Goal: Information Seeking & Learning: Learn about a topic

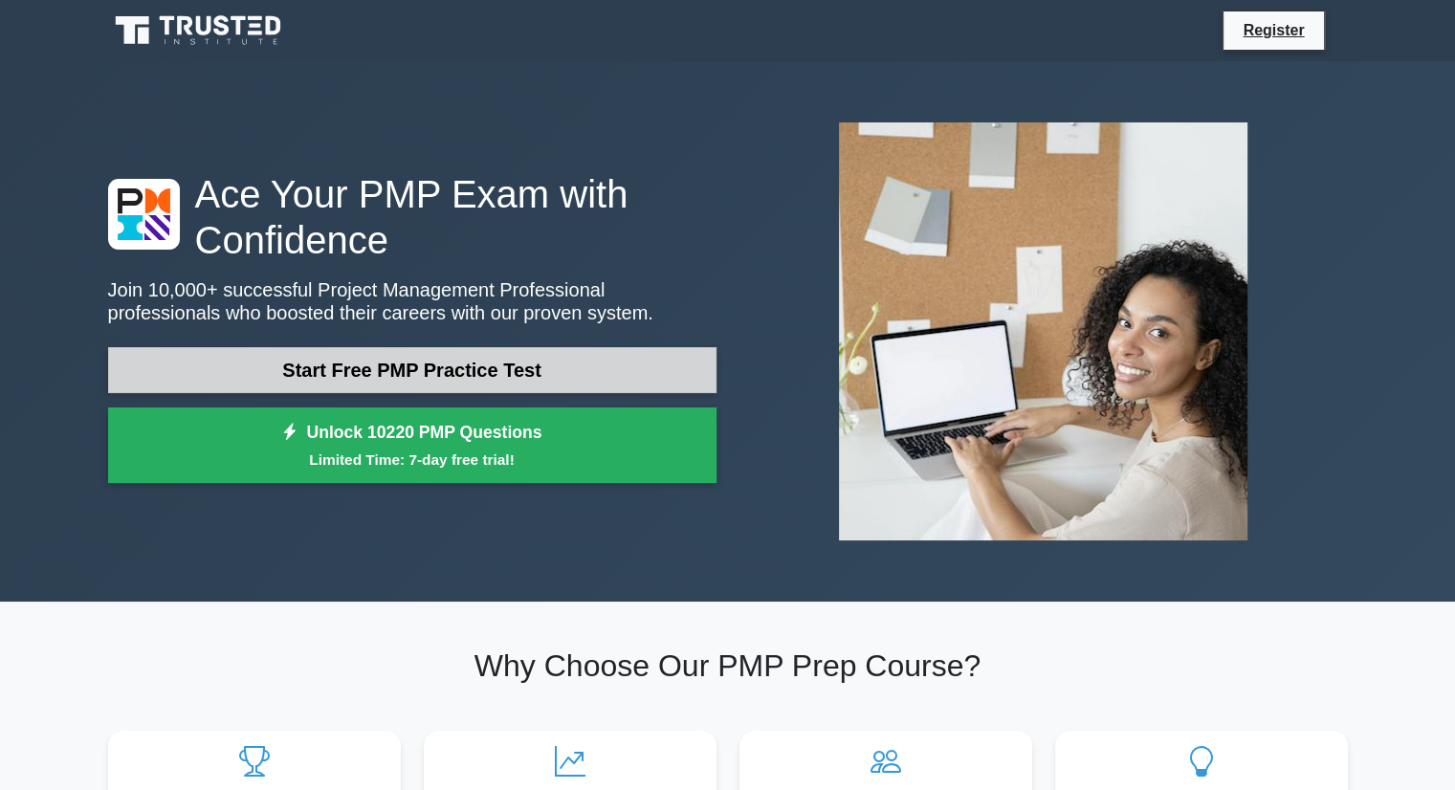
click at [461, 360] on link "Start Free PMP Practice Test" at bounding box center [412, 370] width 608 height 46
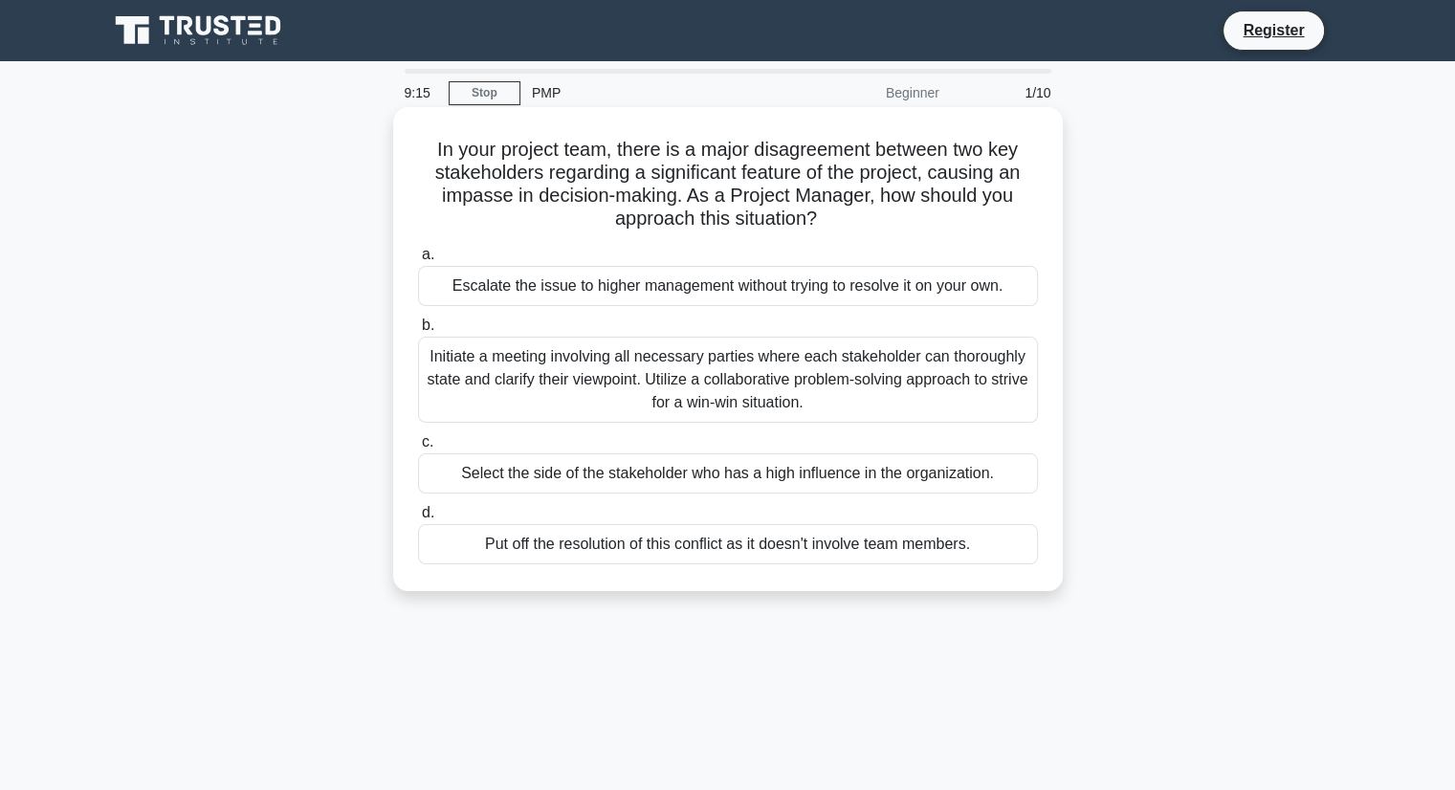
click at [747, 395] on div "Initiate a meeting involving all necessary parties where each stakeholder can t…" at bounding box center [728, 380] width 620 height 86
click at [418, 332] on input "b. Initiate a meeting involving all necessary parties where each stakeholder ca…" at bounding box center [418, 325] width 0 height 12
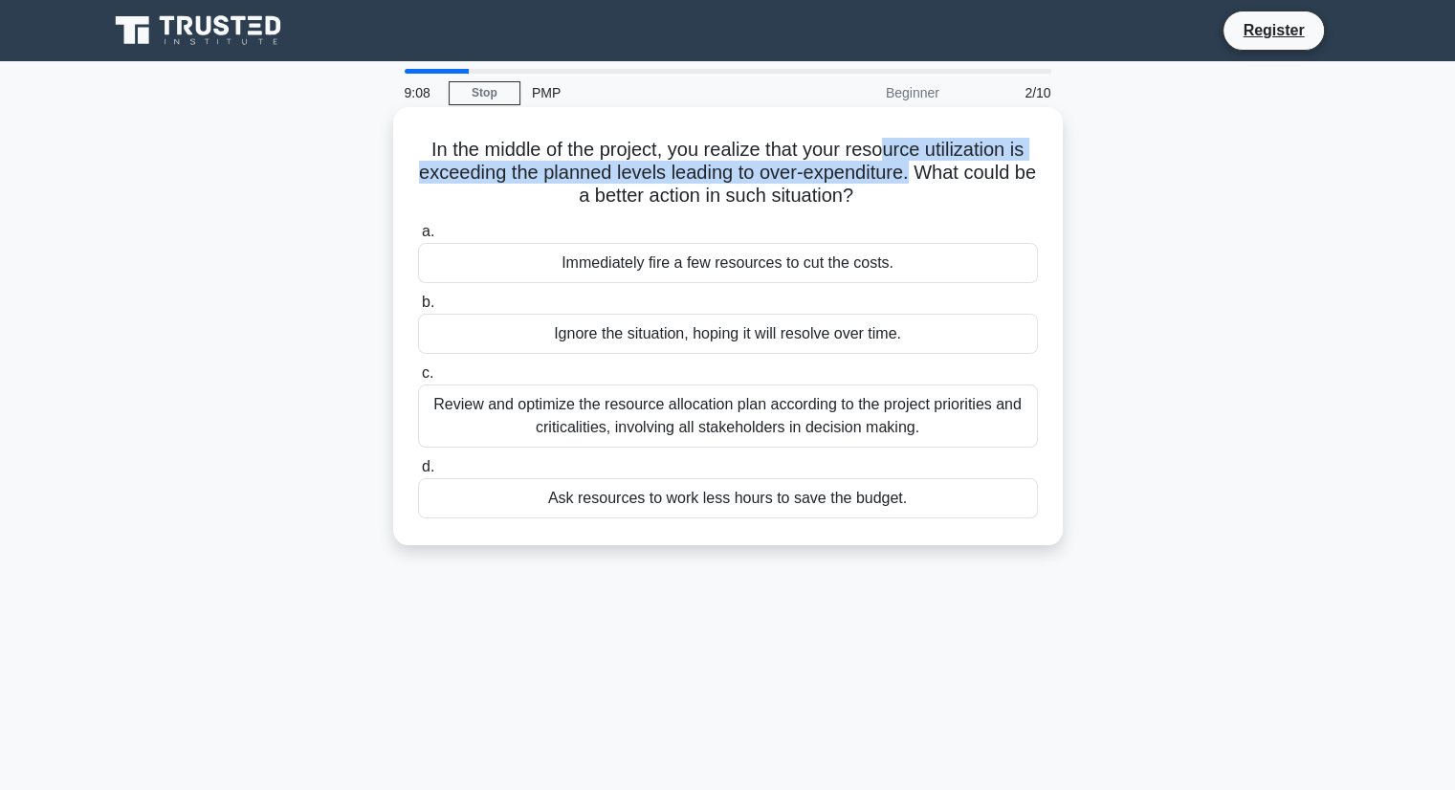
drag, startPoint x: 884, startPoint y: 150, endPoint x: 926, endPoint y: 169, distance: 46.2
click at [926, 169] on h5 "In the middle of the project, you realize that your resource utilization is exc…" at bounding box center [728, 173] width 624 height 71
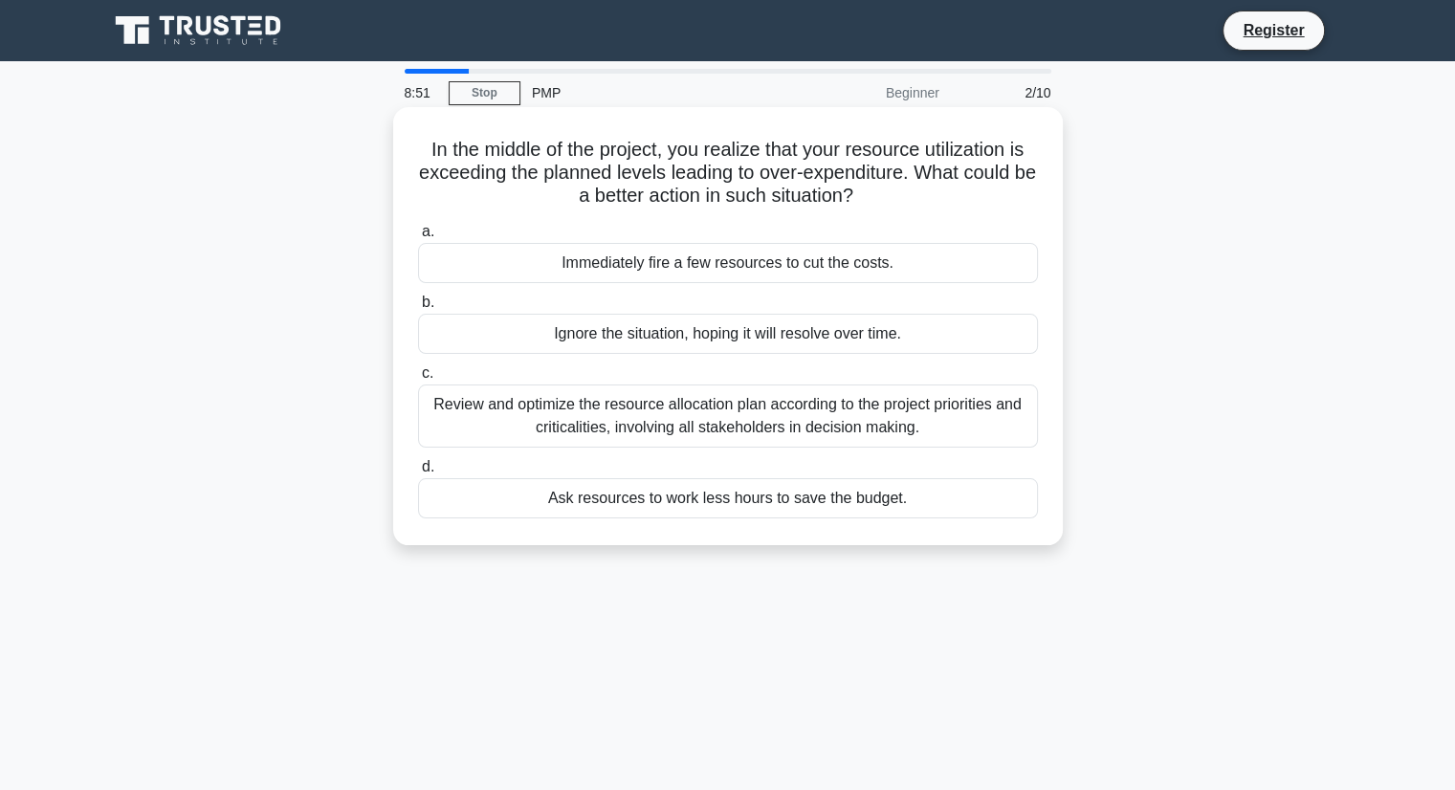
click at [611, 424] on div "Review and optimize the resource allocation plan according to the project prior…" at bounding box center [728, 415] width 620 height 63
click at [418, 380] on input "c. Review and optimize the resource allocation plan according to the project pr…" at bounding box center [418, 373] width 0 height 12
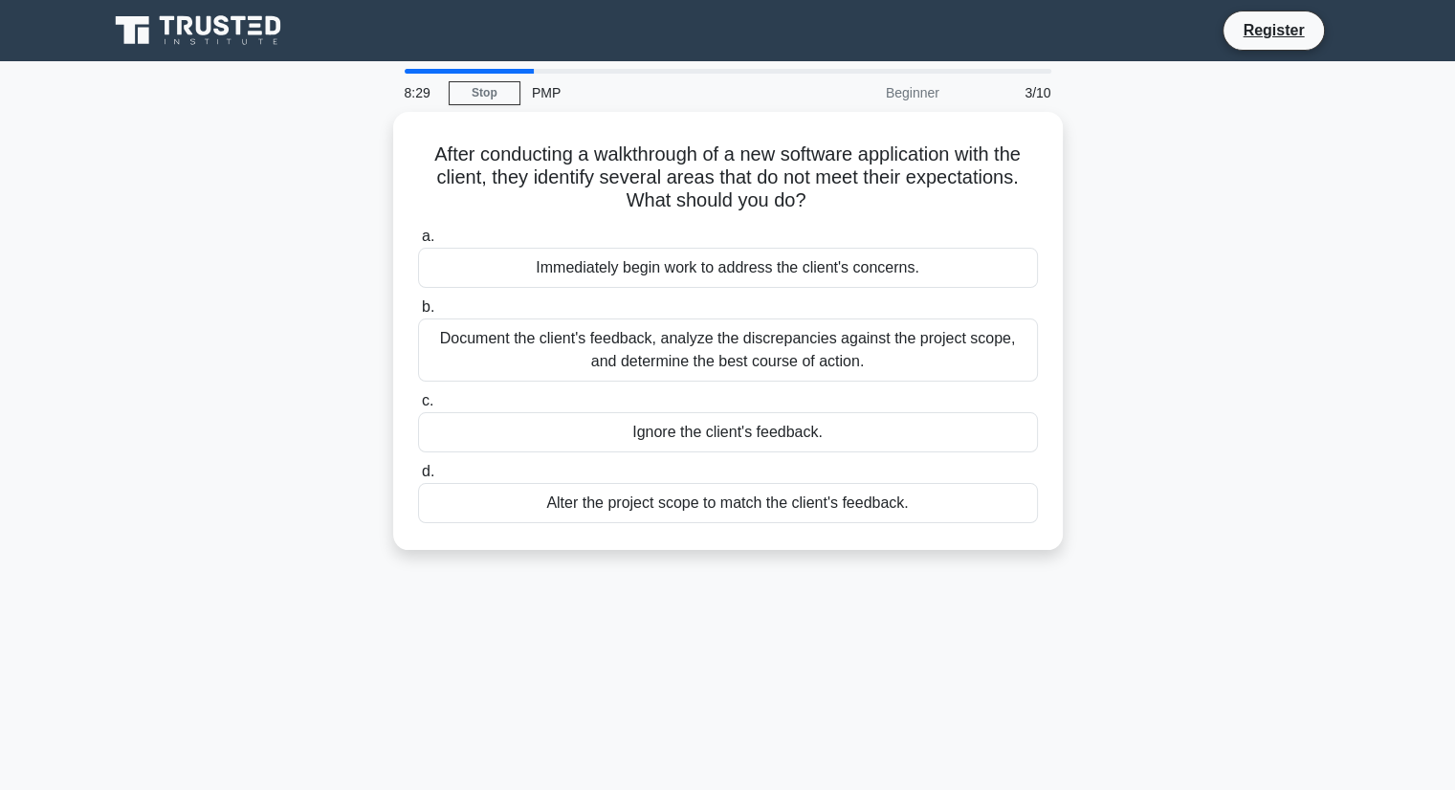
click at [1408, 265] on main "8:29 Stop PMP Beginner 3/10 After conducting a walkthrough of a new software ap…" at bounding box center [727, 547] width 1455 height 972
click at [1292, 344] on div "After conducting a walkthrough of a new software application with the client, t…" at bounding box center [728, 342] width 1262 height 461
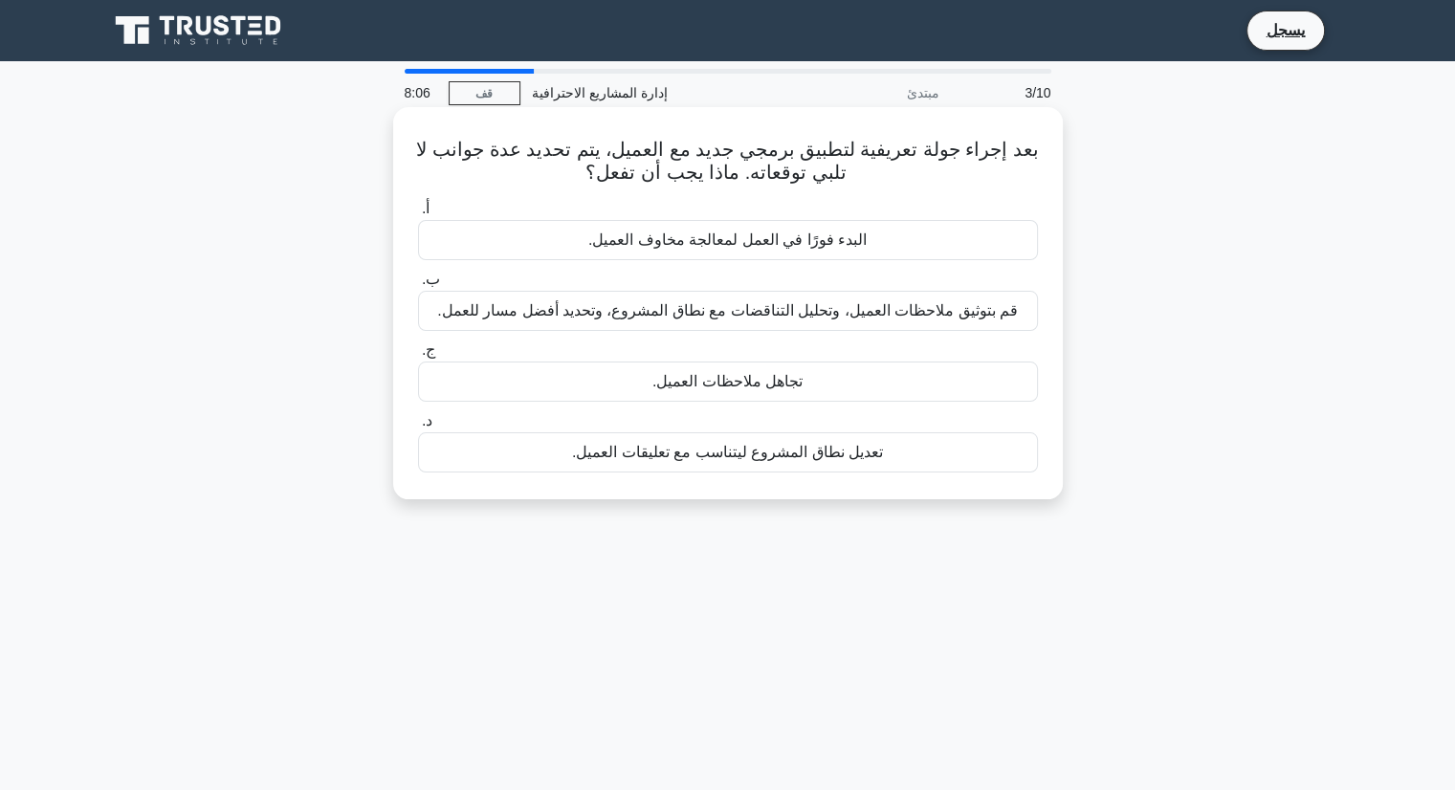
click at [672, 304] on font "قم بتوثيق ملاحظات العميل، وتحليل التناقضات مع نطاق المشروع، وتحديد أفضل مسار لل…" at bounding box center [727, 310] width 580 height 16
click at [418, 286] on input "ب. قم بتوثيق ملاحظات العميل، وتحليل التناقضات مع نطاق المشروع، وتحديد أفضل مسار…" at bounding box center [418, 280] width 0 height 12
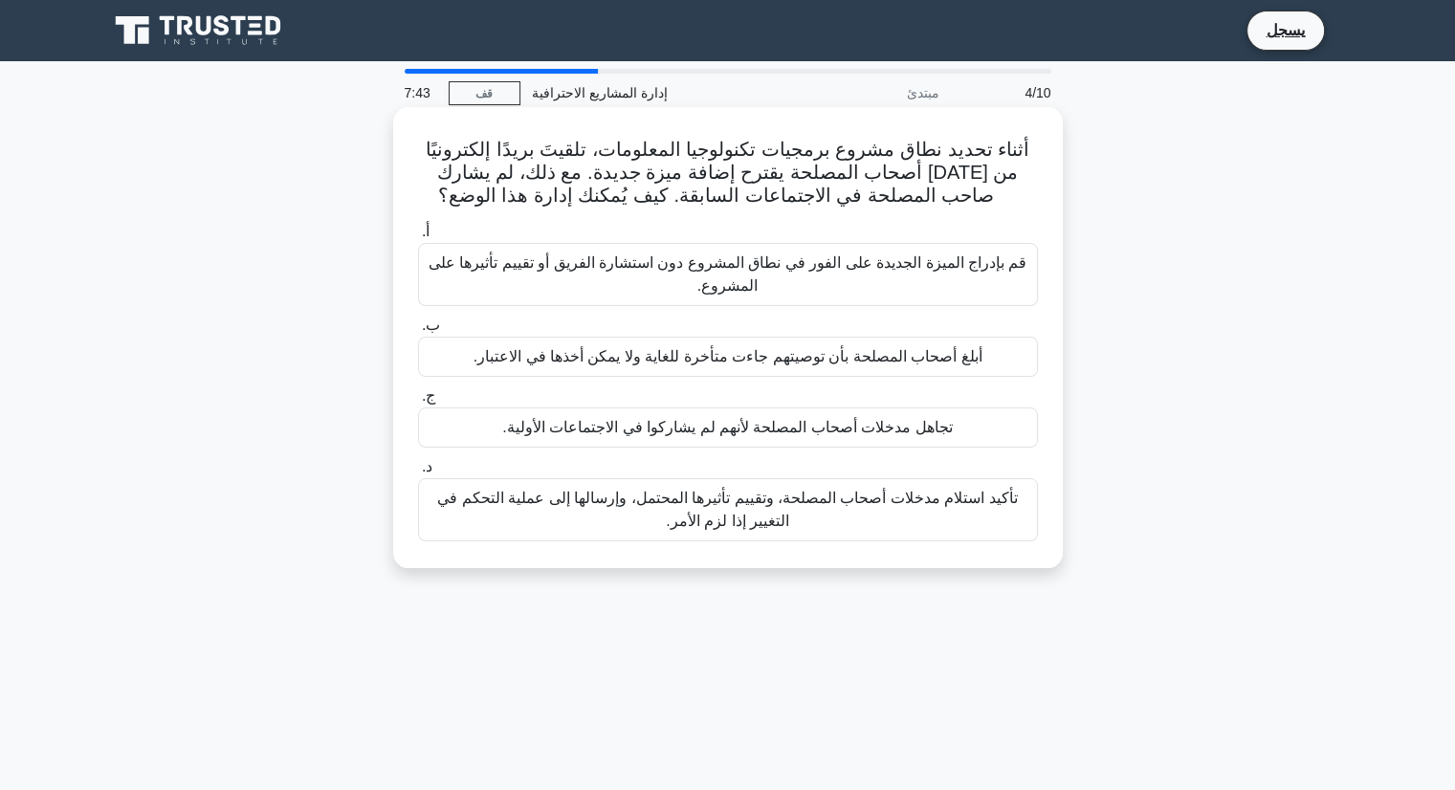
click at [720, 518] on font "تأكيد استلام مدخلات أصحاب المصلحة، وتقييم تأثيرها المحتمل، وإرسالها إلى عملية ا…" at bounding box center [727, 509] width 580 height 39
click at [418, 473] on input "د. تأكيد استلام مدخلات أصحاب المصلحة، وتقييم تأثيرها المحتمل، وإرسالها إلى عملي…" at bounding box center [418, 467] width 0 height 12
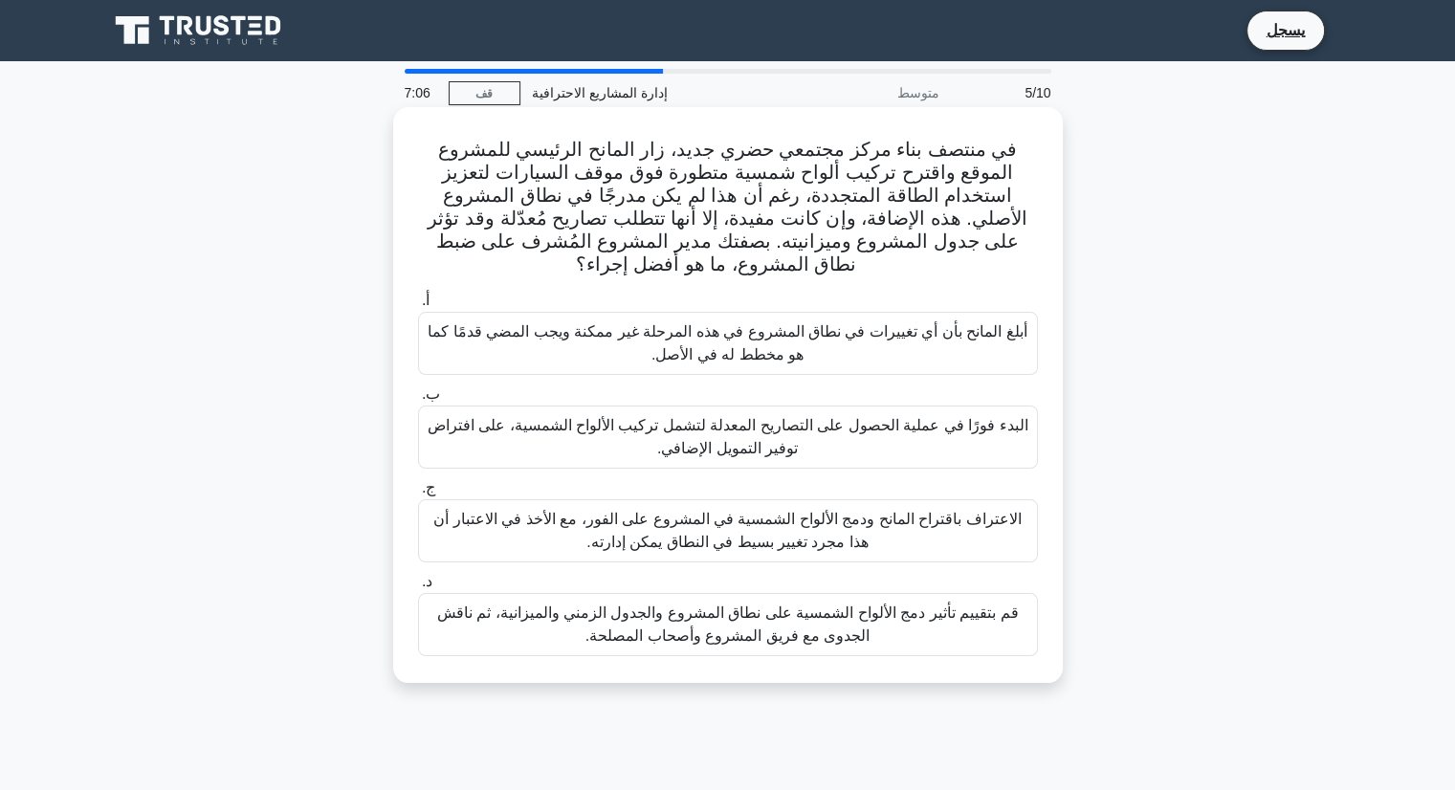
click at [713, 604] on font "قم بتقييم تأثير دمج الألواح الشمسية على نطاق المشروع والجدول الزمني والميزانية،…" at bounding box center [727, 623] width 581 height 39
click at [418, 587] on input "د. قم بتقييم تأثير دمج الألواح الشمسية على نطاق المشروع والجدول الزمني والميزان…" at bounding box center [418, 582] width 0 height 12
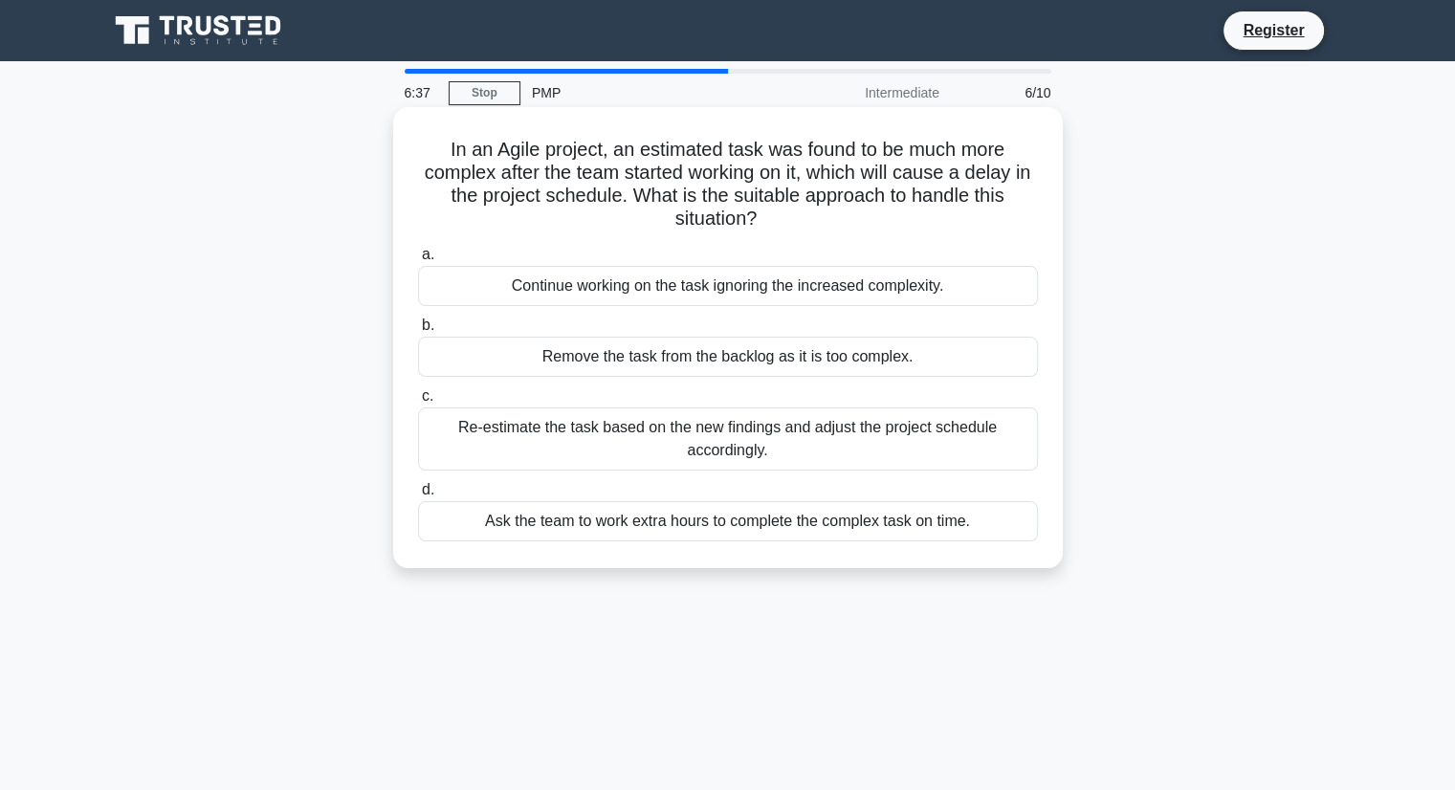
click at [593, 159] on h5 "In an Agile project, an estimated task was found to be much more complex after …" at bounding box center [728, 185] width 624 height 94
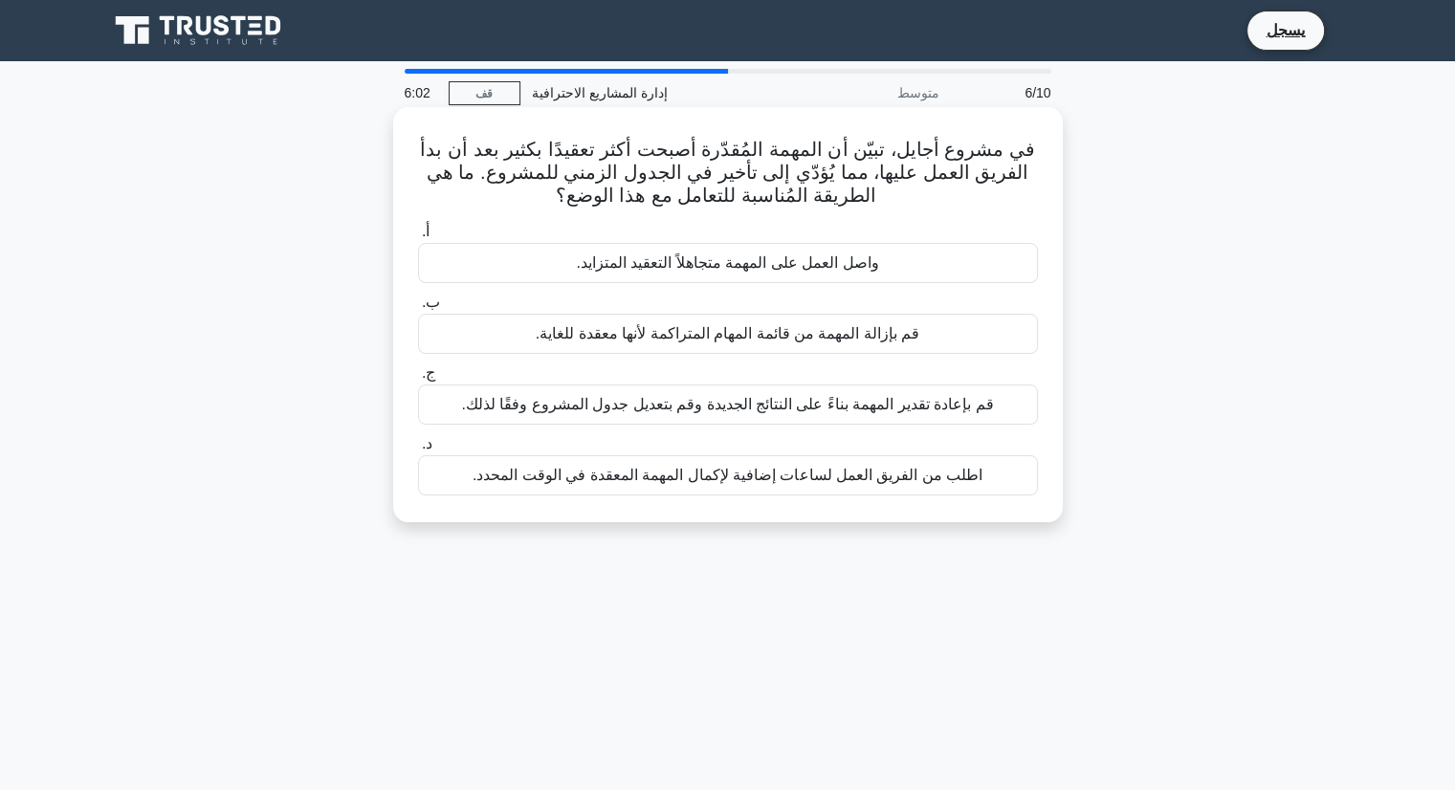
click at [673, 404] on font "قم بإعادة تقدير المهمة بناءً على النتائج الجديدة وقم بتعديل جدول المشروع وفقًا …" at bounding box center [727, 404] width 532 height 16
click at [418, 380] on input "ج. قم بإعادة تقدير المهمة بناءً على النتائج الجديدة وقم بتعديل جدول المشروع وفق…" at bounding box center [418, 373] width 0 height 12
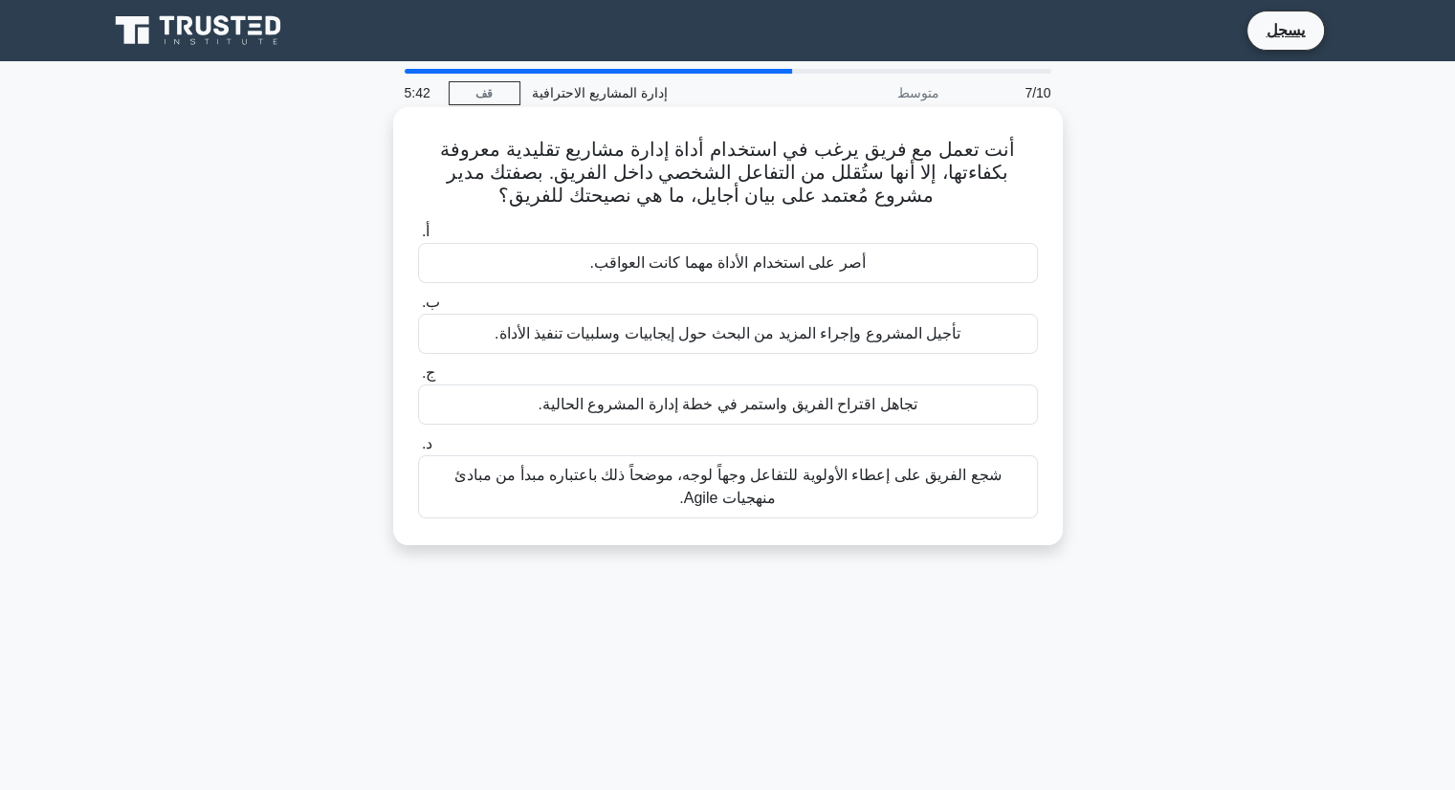
click at [670, 495] on font "شجع الفريق على إعطاء الأولوية للتفاعل وجهاً لوجه، موضحاً ذلك باعتباره مبدأ من م…" at bounding box center [728, 487] width 602 height 46
click at [418, 450] on input "د. شجع الفريق على إعطاء الأولوية للتفاعل وجهاً لوجه، موضحاً ذلك باعتباره مبدأ م…" at bounding box center [418, 444] width 0 height 12
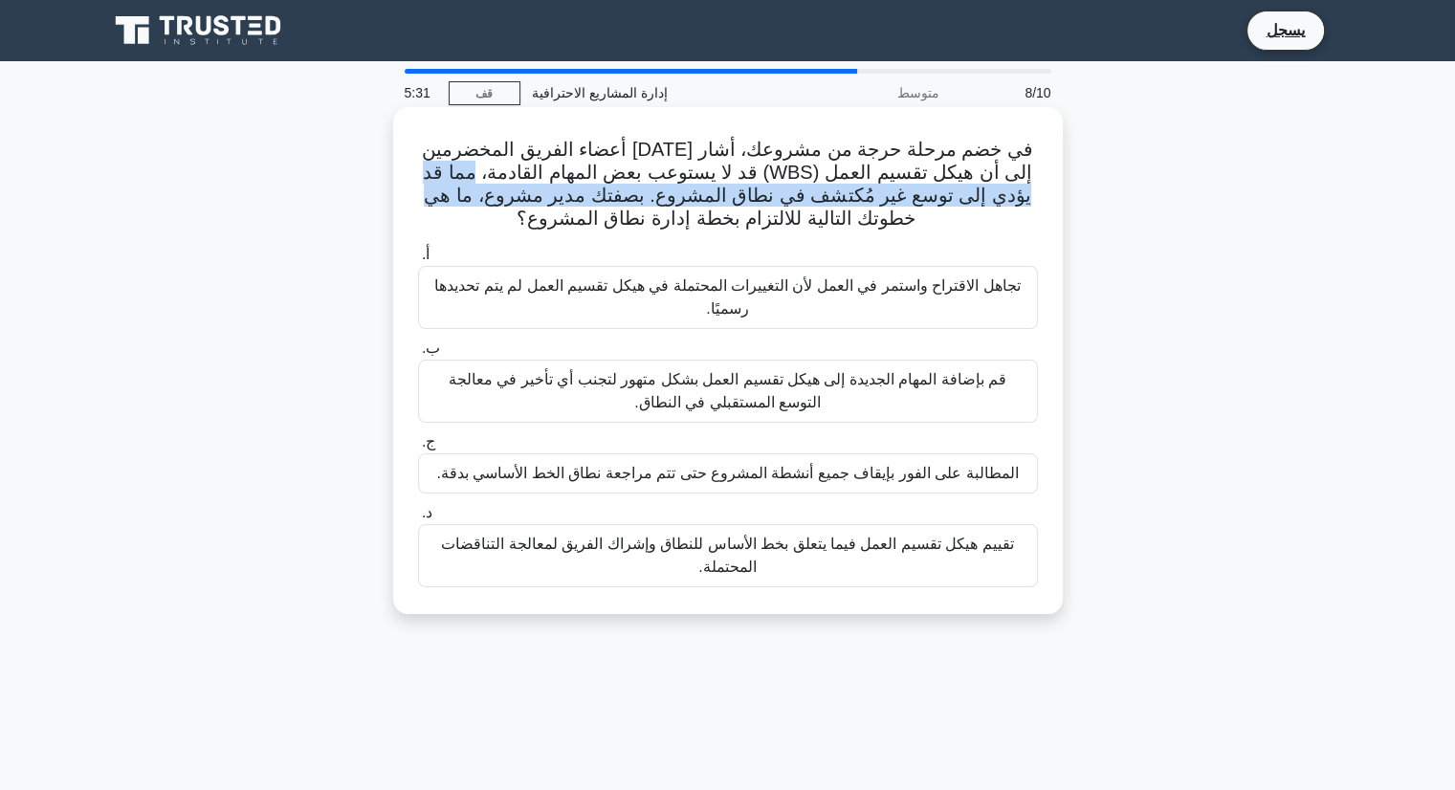
drag, startPoint x: 516, startPoint y: 177, endPoint x: 463, endPoint y: 188, distance: 54.8
click at [463, 188] on font "في خضم مرحلة حرجة من مشروعك، أشار [DATE] أعضاء الفريق المخضرمين إلى أن هيكل تقس…" at bounding box center [727, 184] width 611 height 90
click at [859, 202] on font "في خضم مرحلة حرجة من مشروعك، أشار [DATE] أعضاء الفريق المخضرمين إلى أن هيكل تقس…" at bounding box center [727, 184] width 611 height 90
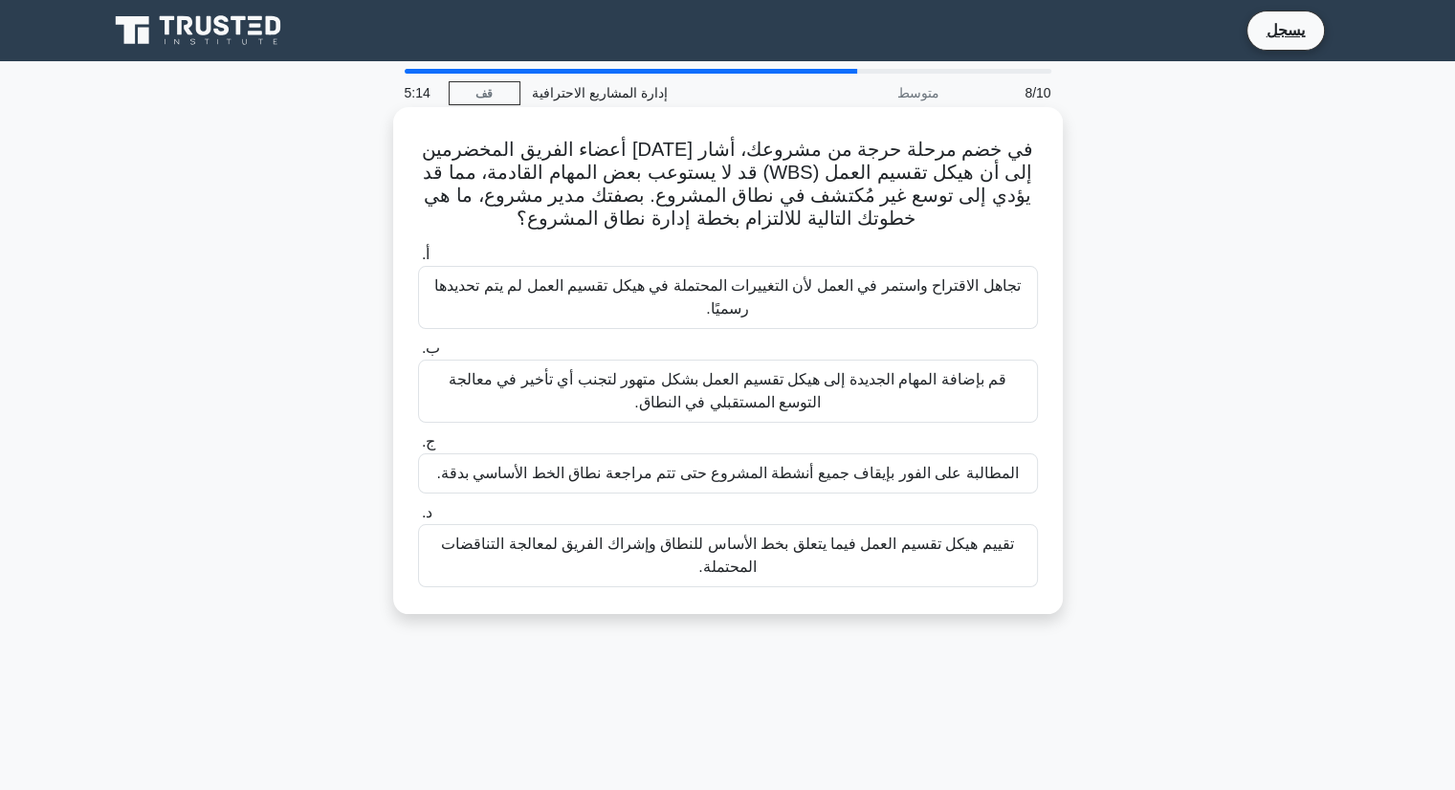
click at [739, 570] on font "تقييم هيكل تقسيم العمل فيما يتعلق بخط الأساس للنطاق وإشراك الفريق لمعالجة التنا…" at bounding box center [727, 555] width 572 height 39
click at [418, 519] on input "د. تقييم هيكل تقسيم العمل فيما يتعلق بخط الأساس للنطاق وإشراك الفريق لمعالجة ال…" at bounding box center [418, 513] width 0 height 12
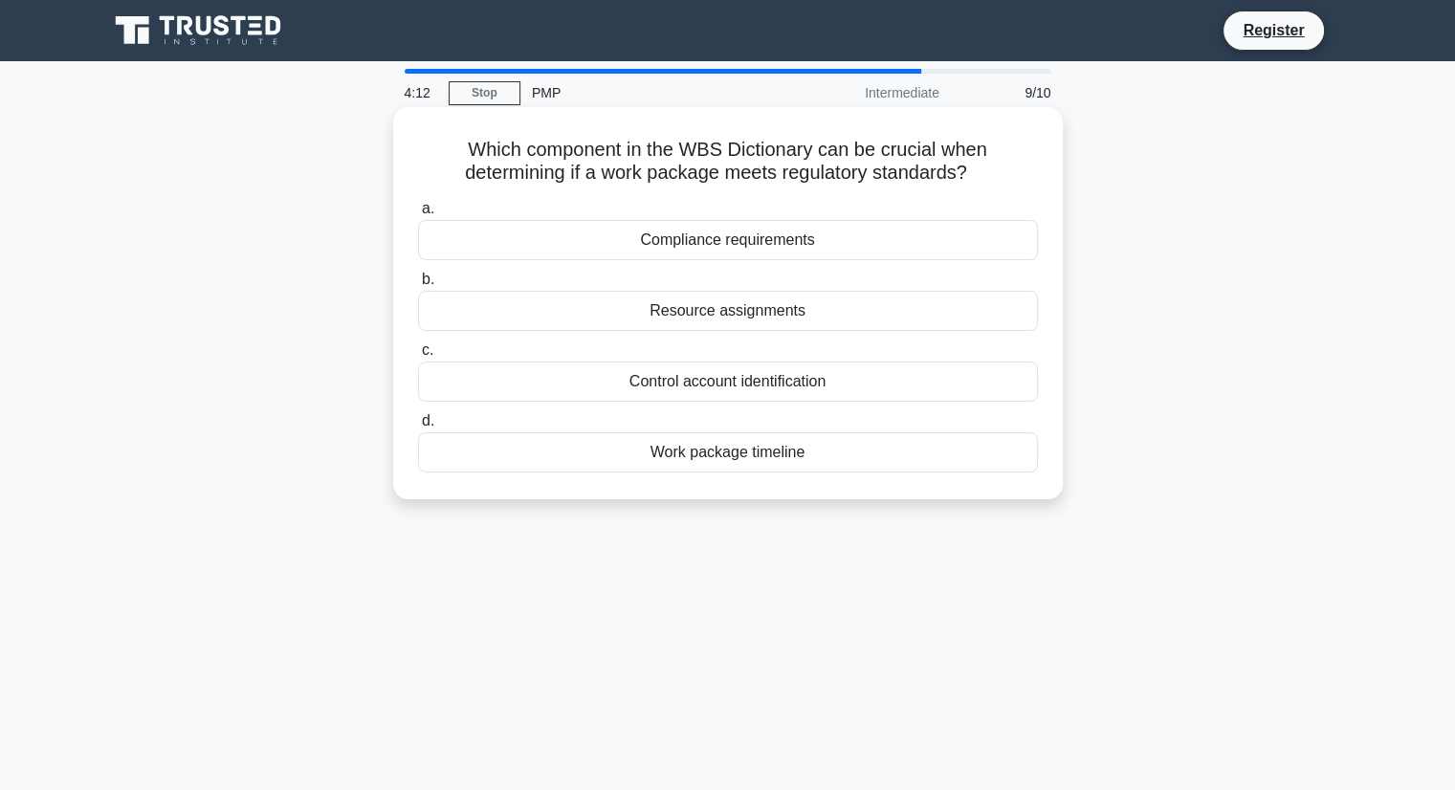
click at [681, 306] on div "Resource assignments" at bounding box center [728, 311] width 620 height 40
click at [418, 286] on input "b. Resource assignments" at bounding box center [418, 280] width 0 height 12
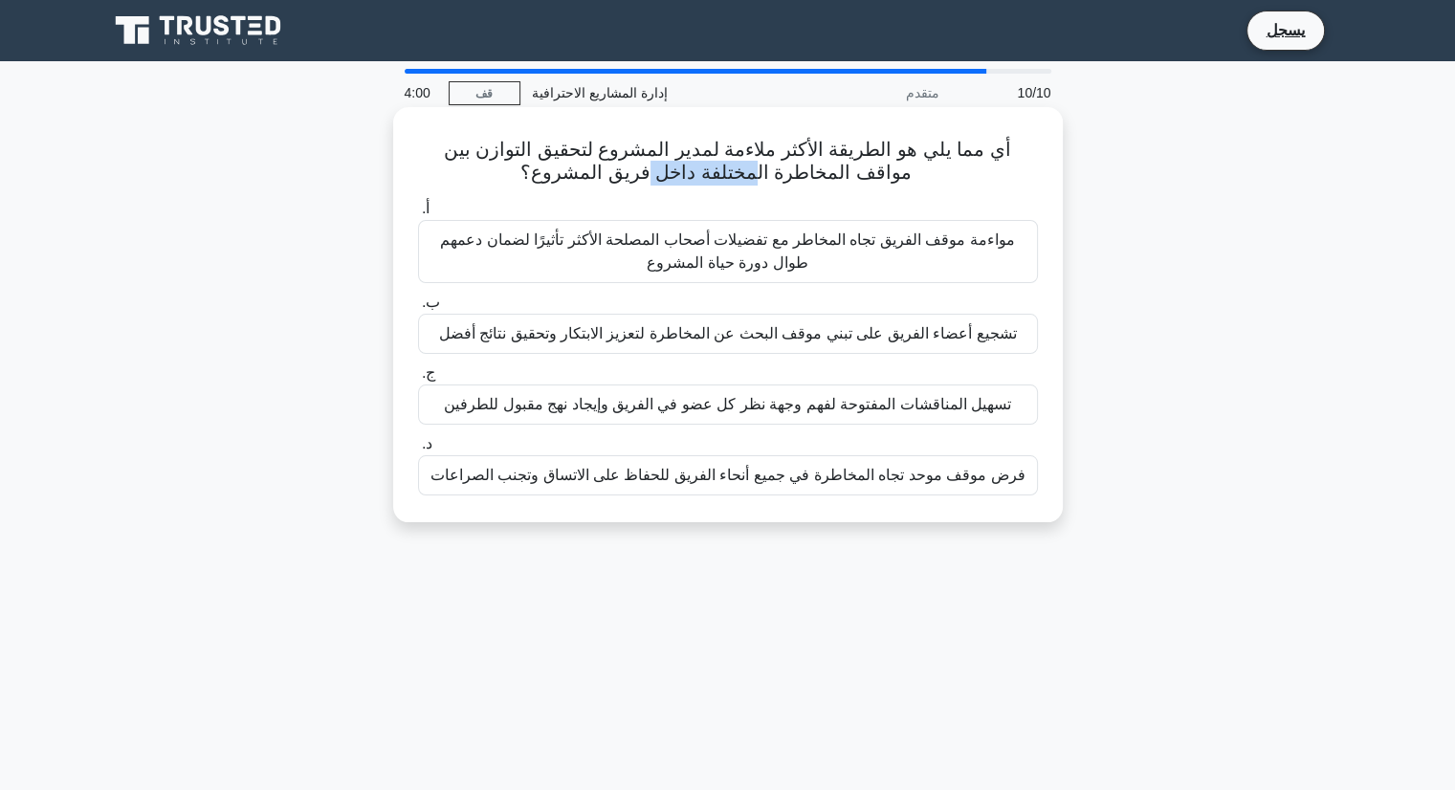
drag, startPoint x: 681, startPoint y: 174, endPoint x: 790, endPoint y: 165, distance: 109.4
click at [788, 165] on font "أي مما يلي هو الطريقة الأكثر ملاءمة لمدير المشروع لتحقيق التوازن بين مواقف المخ…" at bounding box center [727, 161] width 566 height 44
click at [838, 410] on font "تسهيل المناقشات المفتوحة لفهم وجهة نظر كل عضو في الفريق وإيجاد نهج مقبول للطرفين" at bounding box center [727, 404] width 567 height 16
click at [418, 380] on input "ج. تسهيل المناقشات المفتوحة لفهم وجهة نظر كل عضو في الفريق وإيجاد نهج مقبول للط…" at bounding box center [418, 373] width 0 height 12
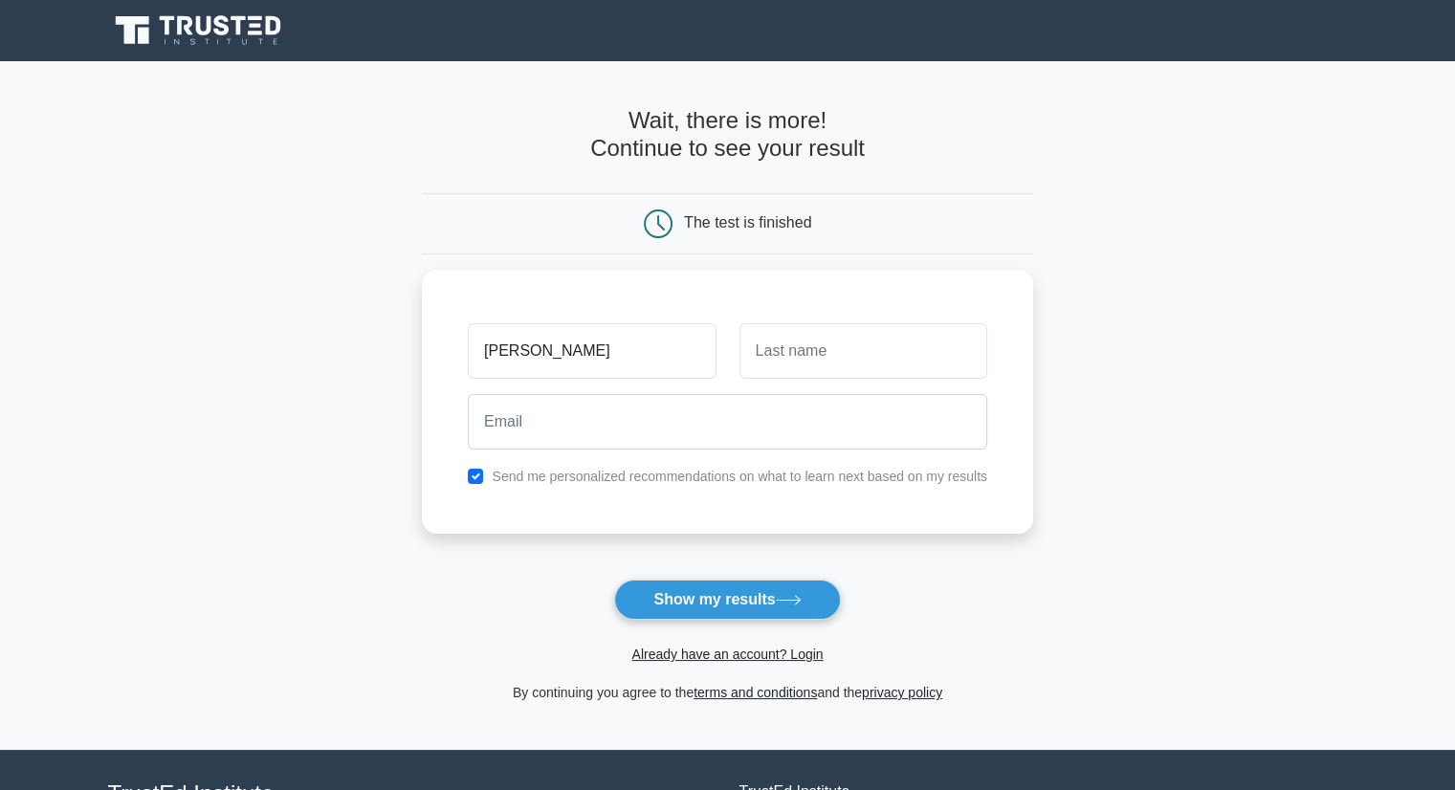
type input "mohamd"
type input "abdelbaset"
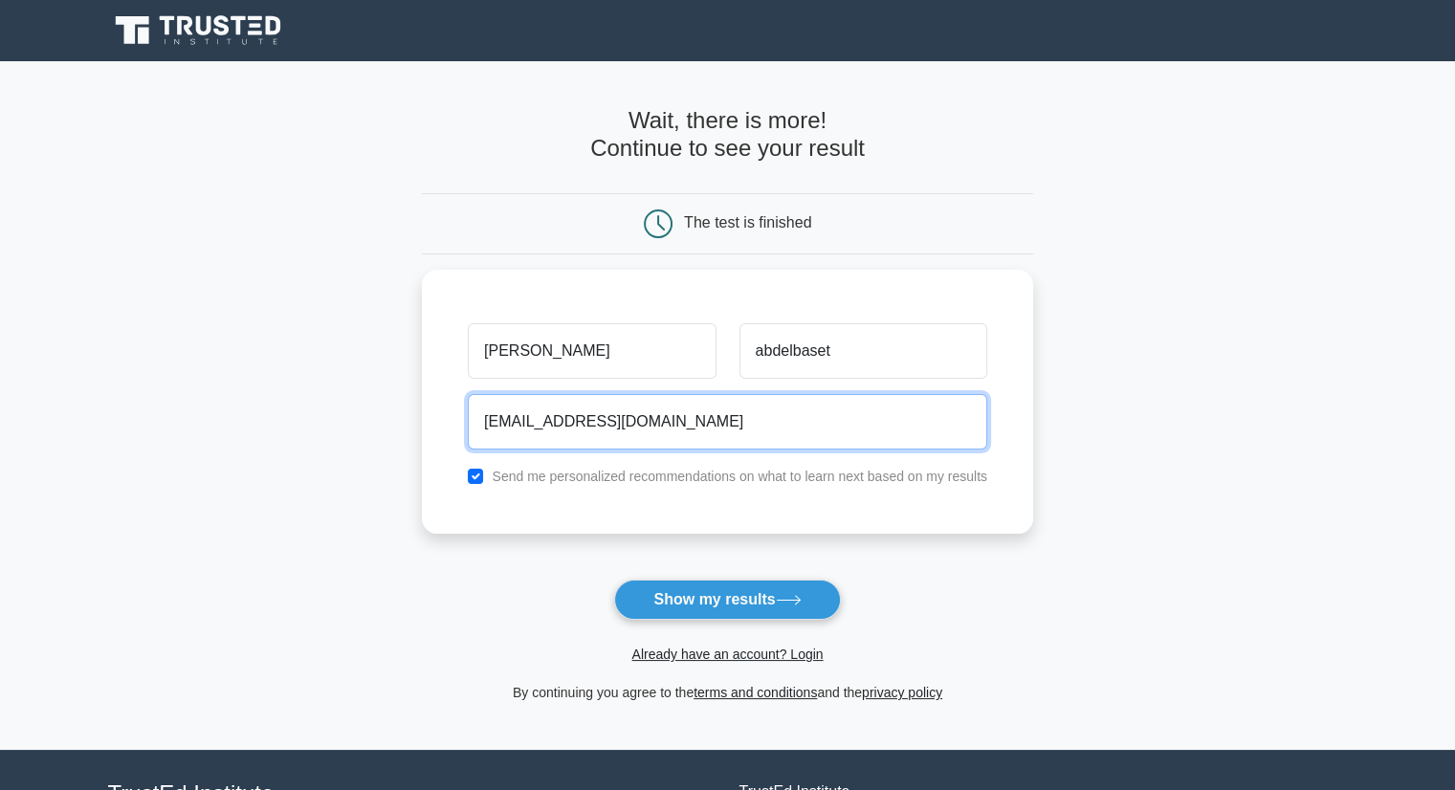
type input "theoutsidermohamed@gmail.com"
click at [614, 580] on button "Show my results" at bounding box center [727, 600] width 226 height 40
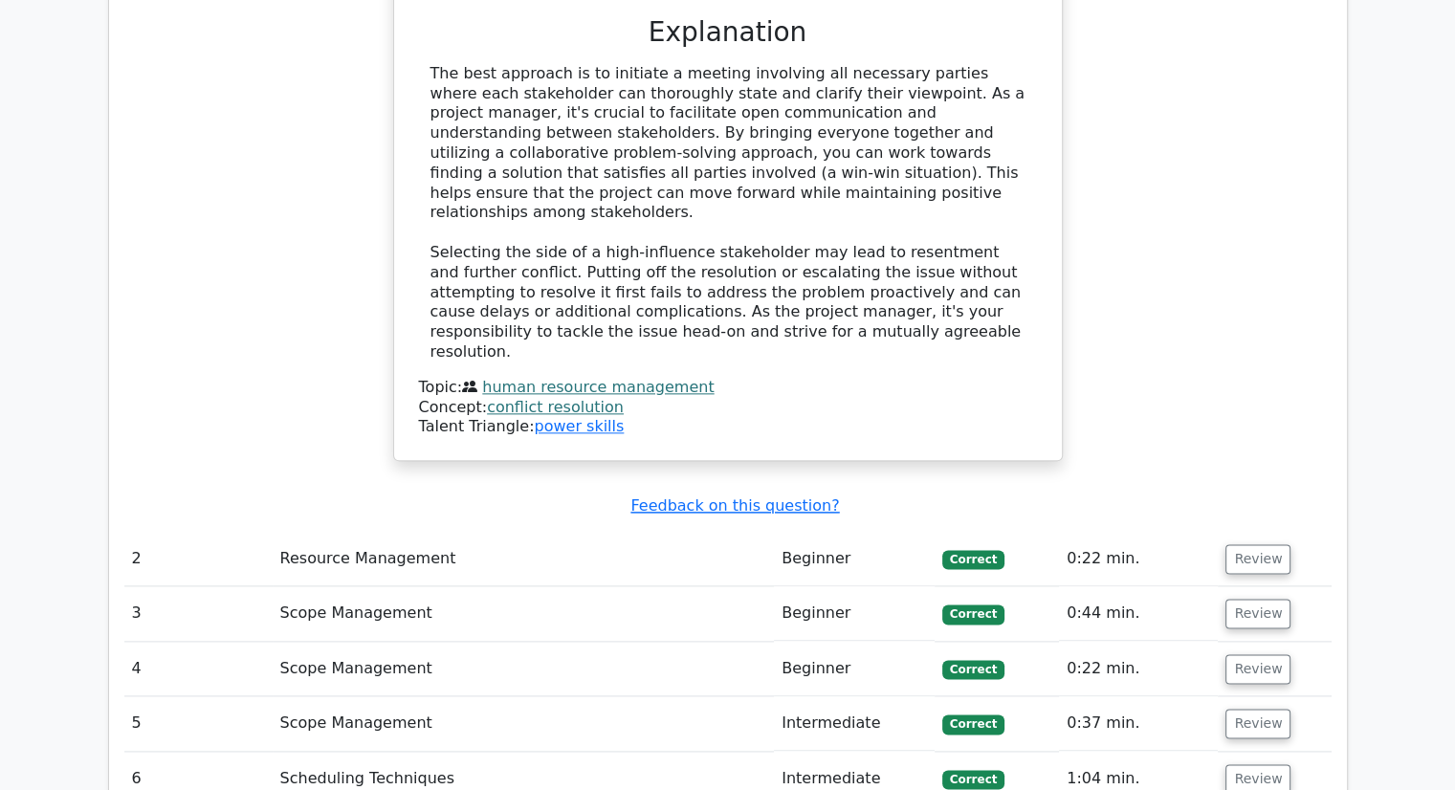
scroll to position [2200, 0]
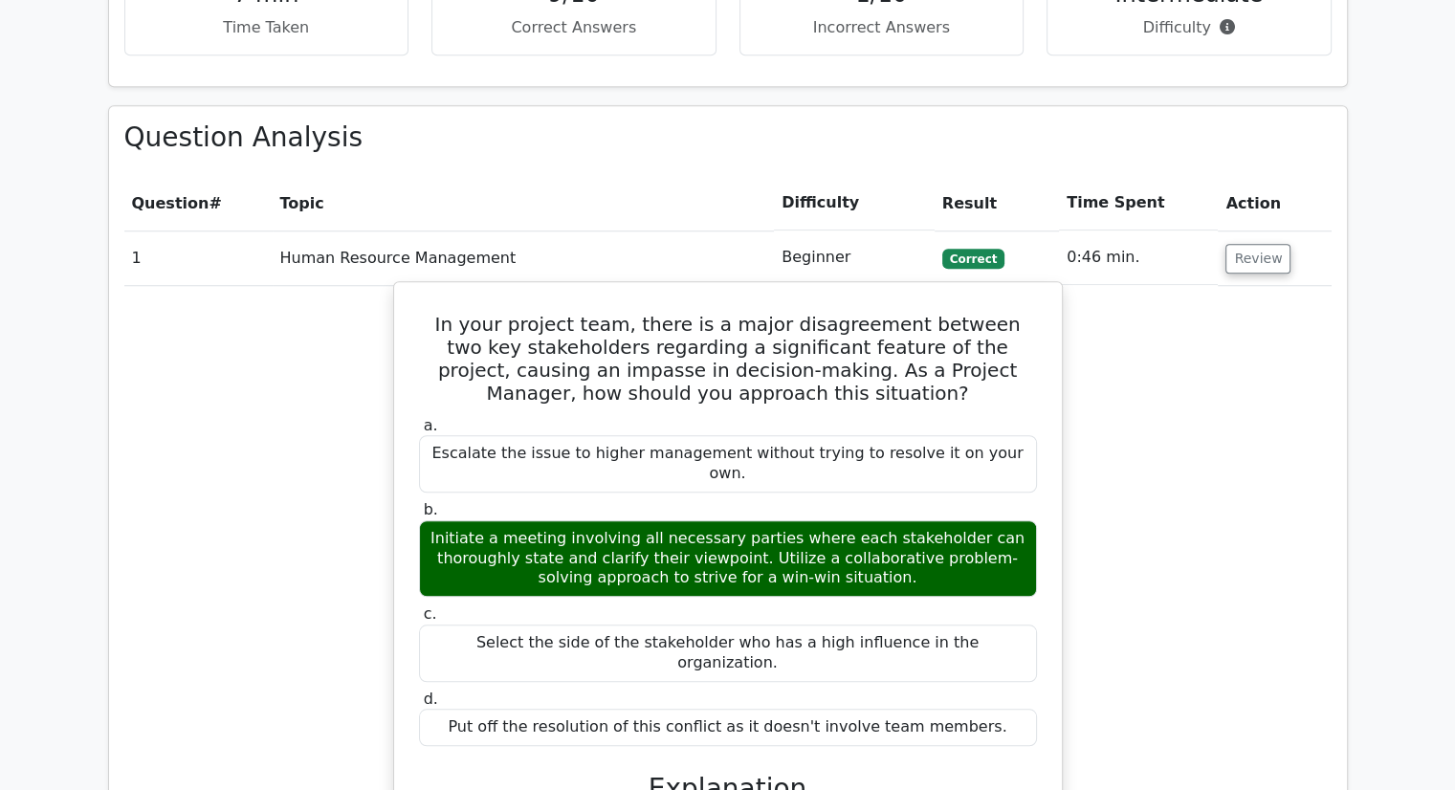
scroll to position [1483, 0]
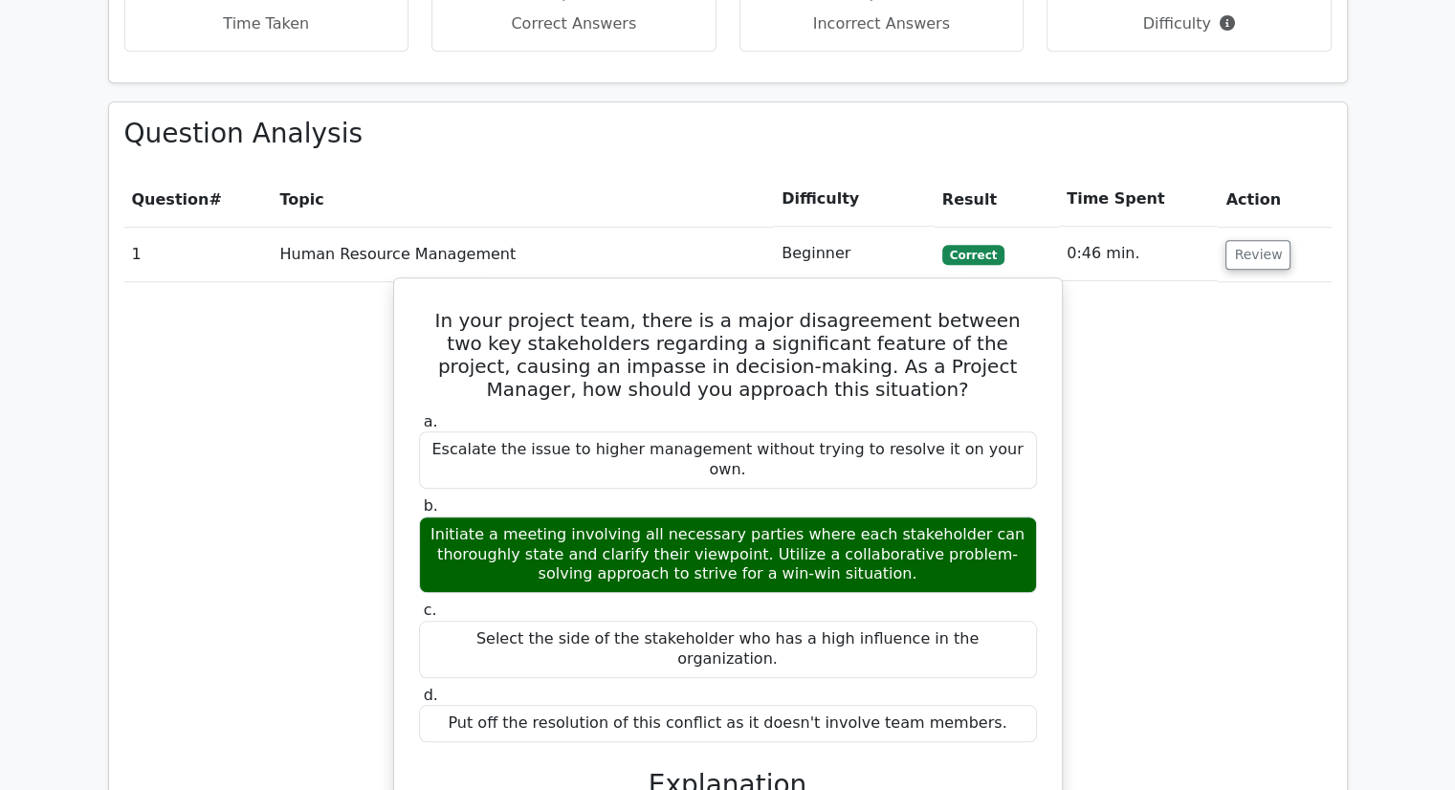
drag, startPoint x: 497, startPoint y: 487, endPoint x: 584, endPoint y: 496, distance: 87.5
click at [584, 496] on div "a. Escalate the issue to higher management without trying to resolve it on your…" at bounding box center [728, 799] width 622 height 782
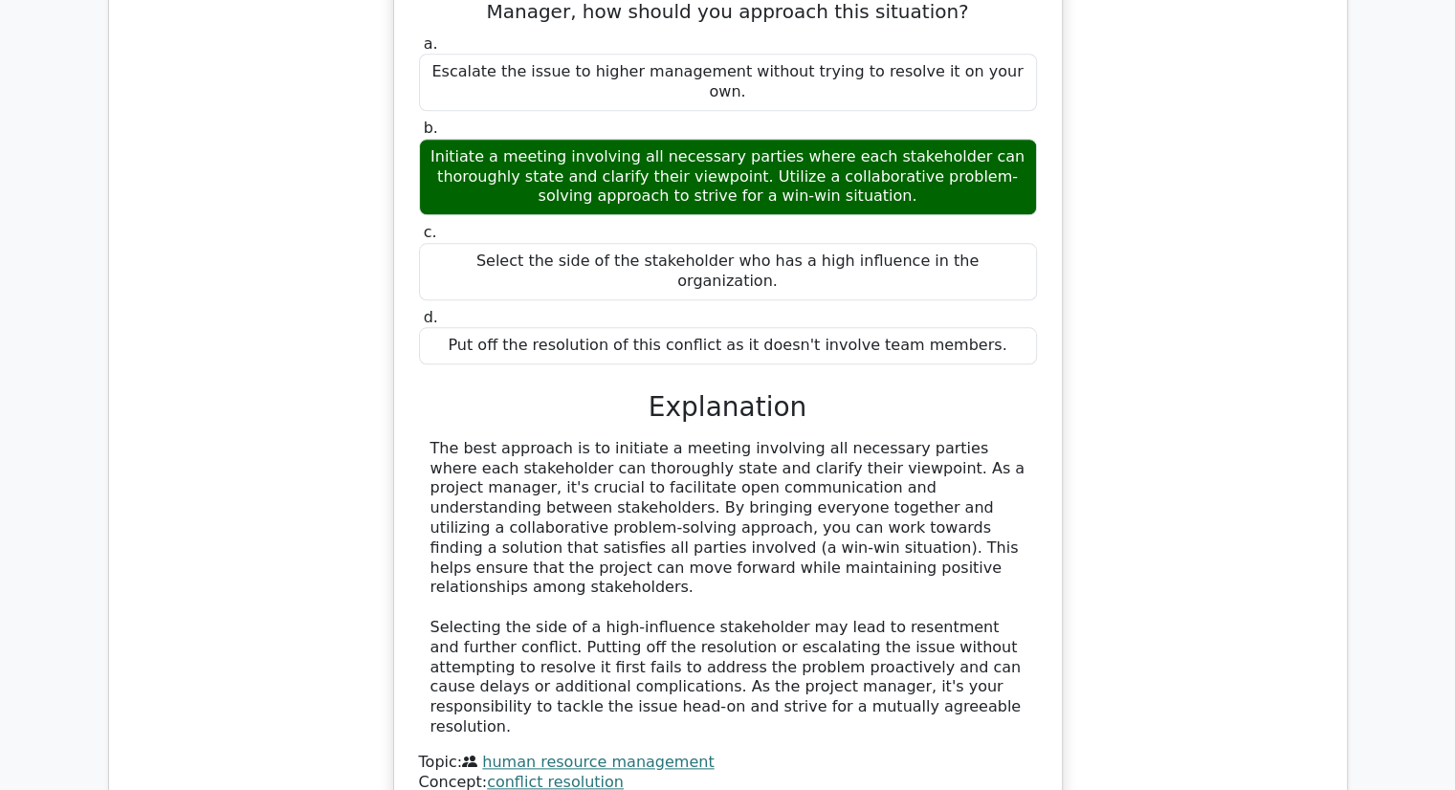
scroll to position [2057, 0]
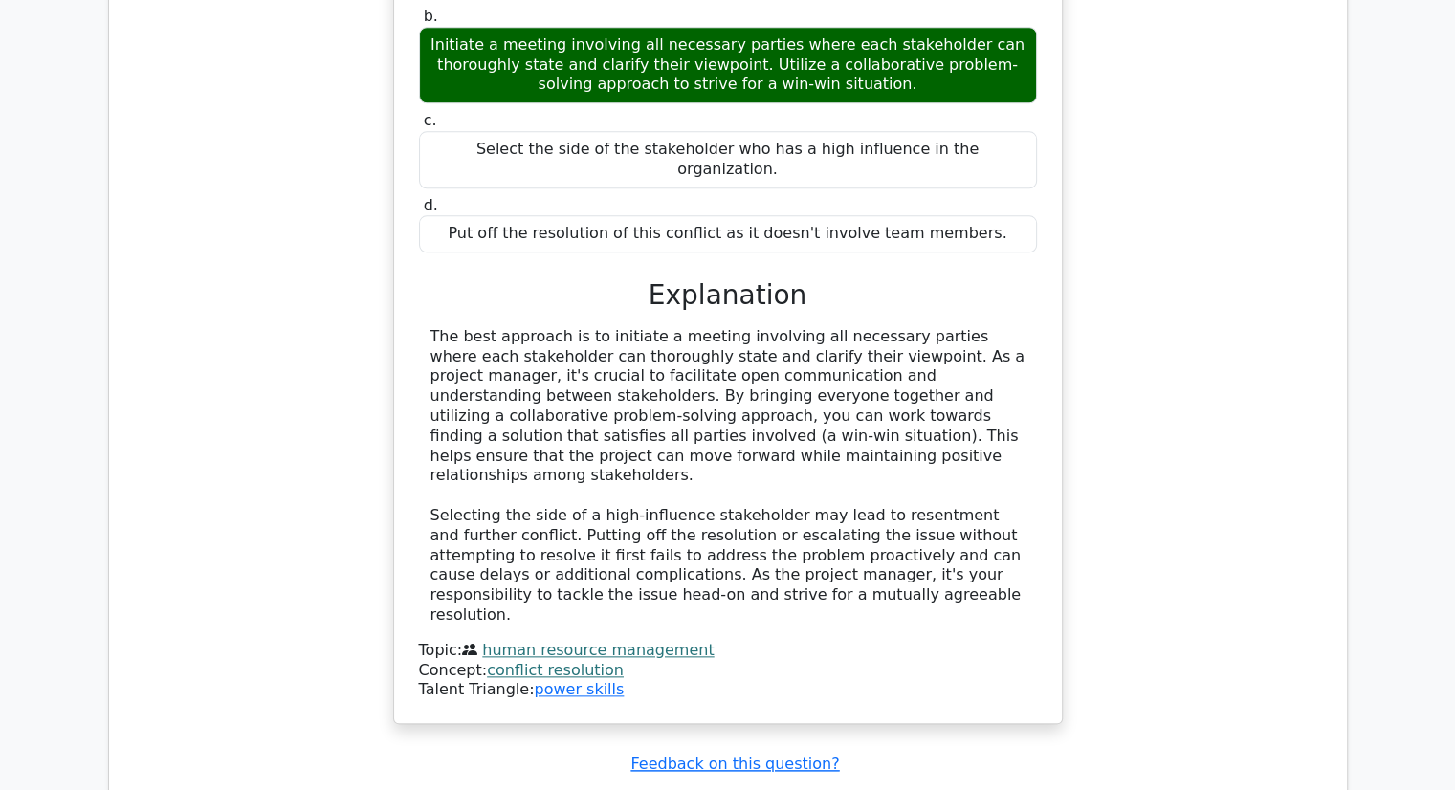
scroll to position [1308, 0]
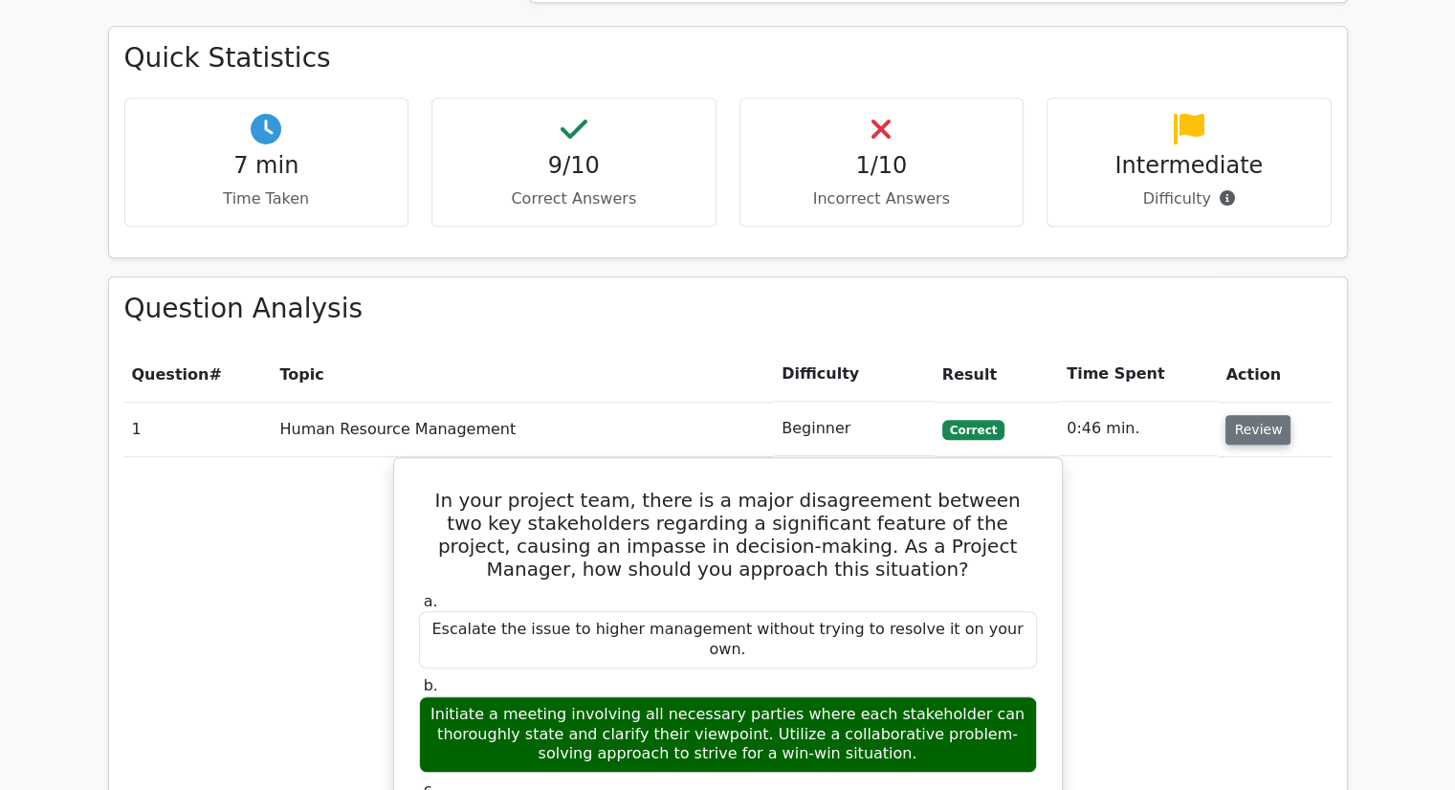
click at [1256, 415] on button "Review" at bounding box center [1257, 430] width 65 height 30
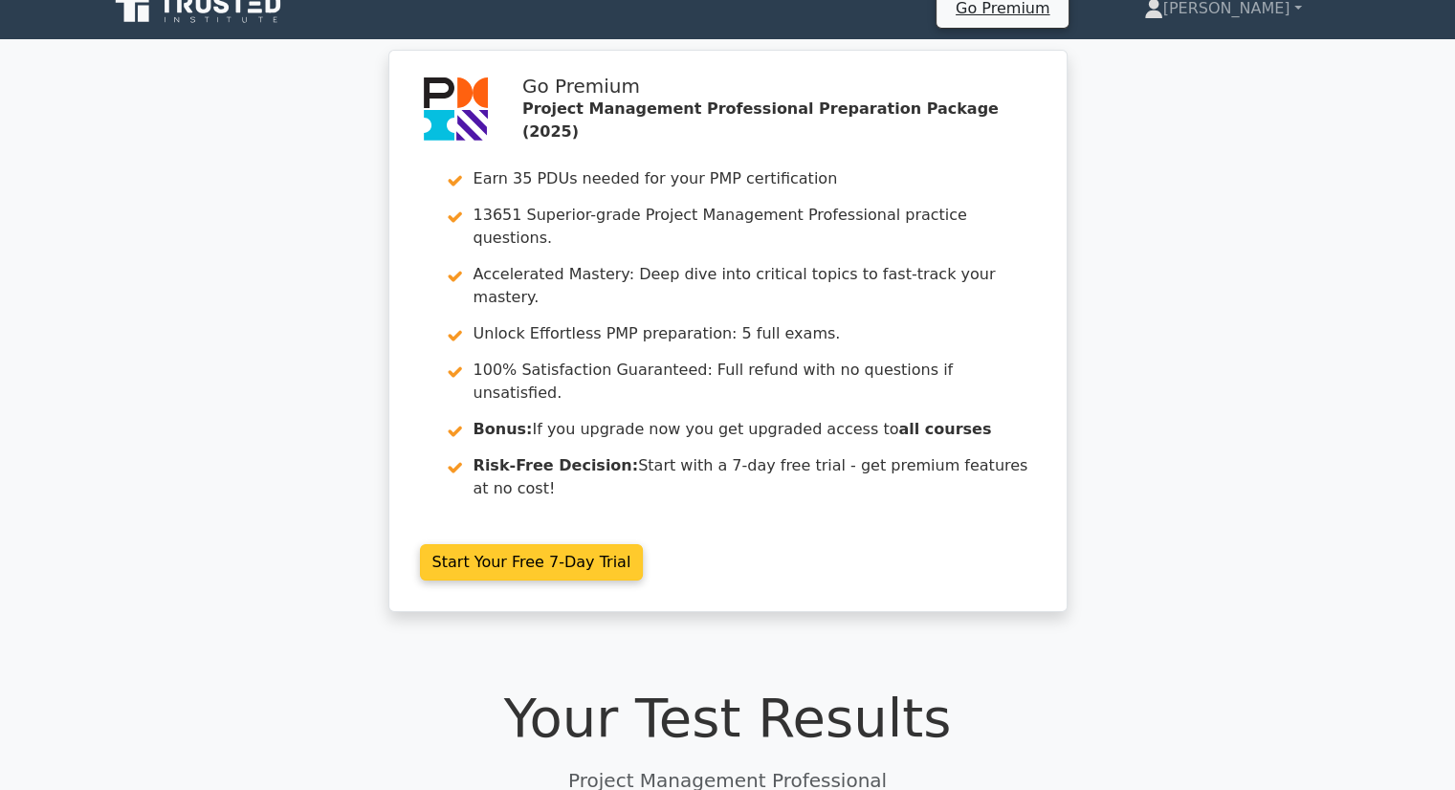
scroll to position [0, 0]
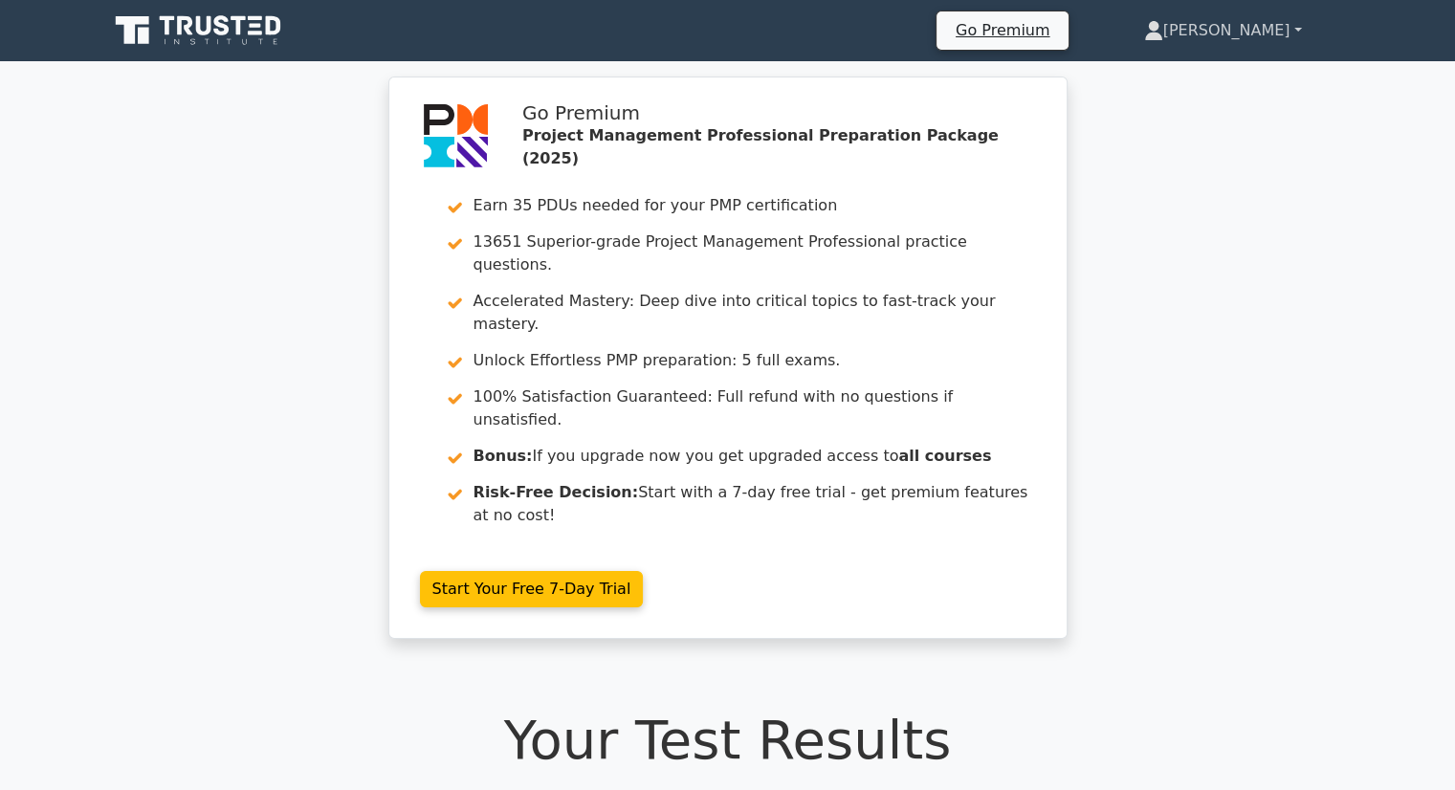
click at [1297, 33] on link "Mohamd" at bounding box center [1223, 30] width 250 height 38
click at [1214, 78] on link "Profile" at bounding box center [1174, 75] width 151 height 31
